Goal: Task Accomplishment & Management: Manage account settings

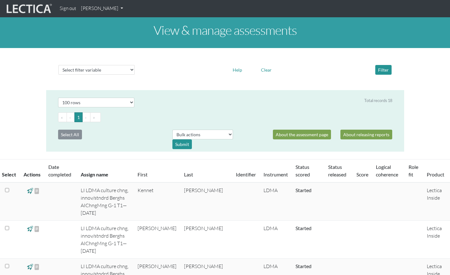
select select "100"
click at [100, 9] on link "[PERSON_NAME]" at bounding box center [101, 9] width 47 height 12
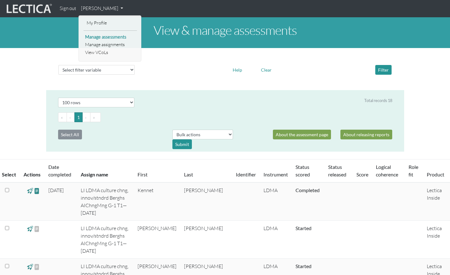
click at [109, 38] on link "Manage assessments" at bounding box center [110, 37] width 53 height 8
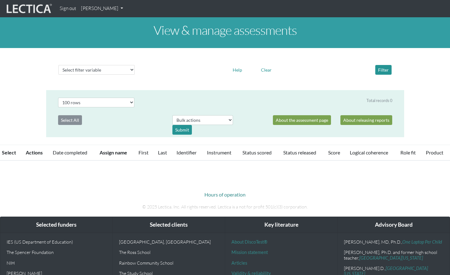
select select "100"
